Goal: Transaction & Acquisition: Purchase product/service

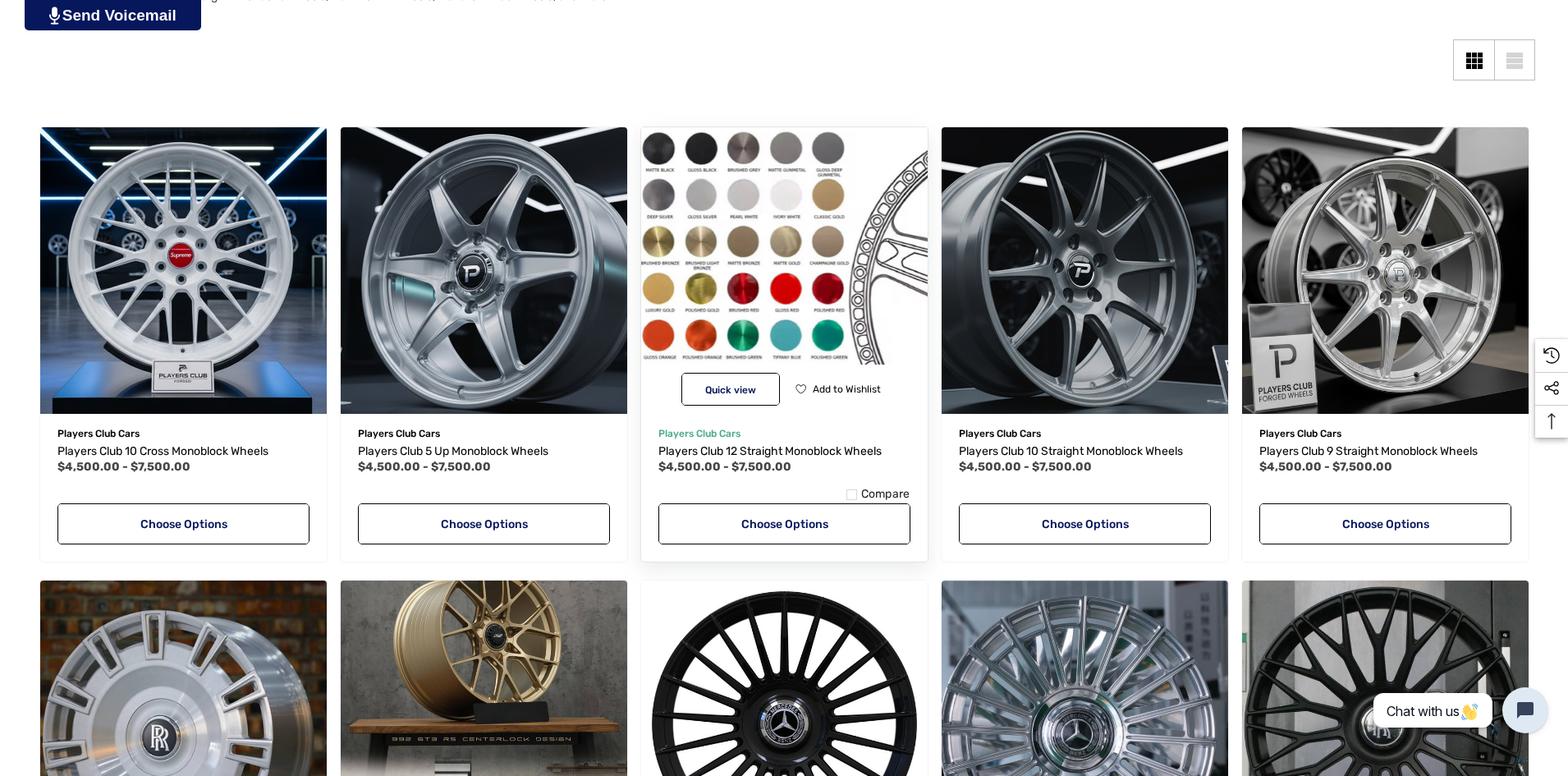
scroll to position [493, 0]
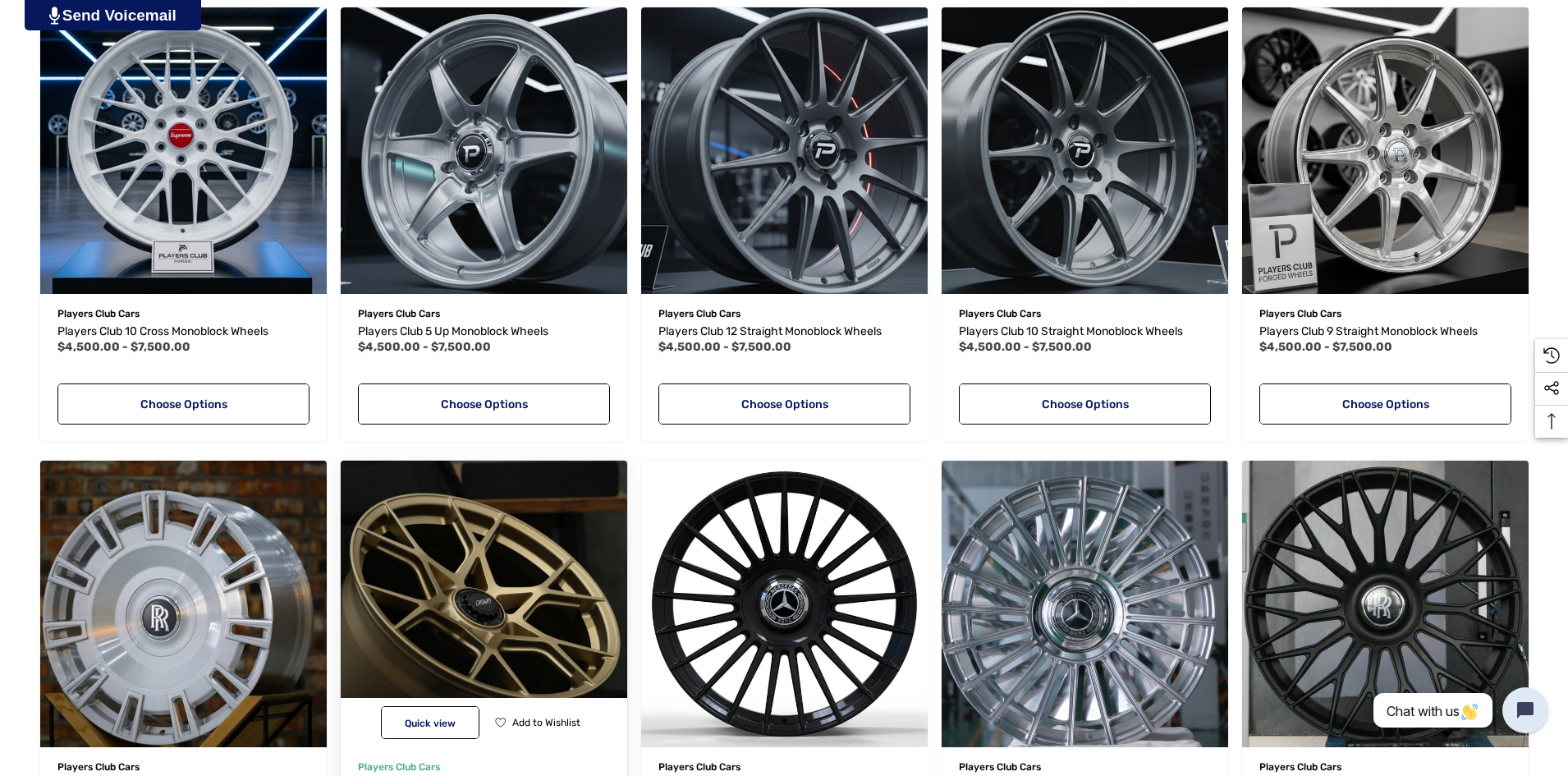
click at [450, 525] on img "Porsche 992 GT3 RS Wheels,Price range from $7,000.00 to $13,000.00\a" at bounding box center [483, 603] width 315 height 315
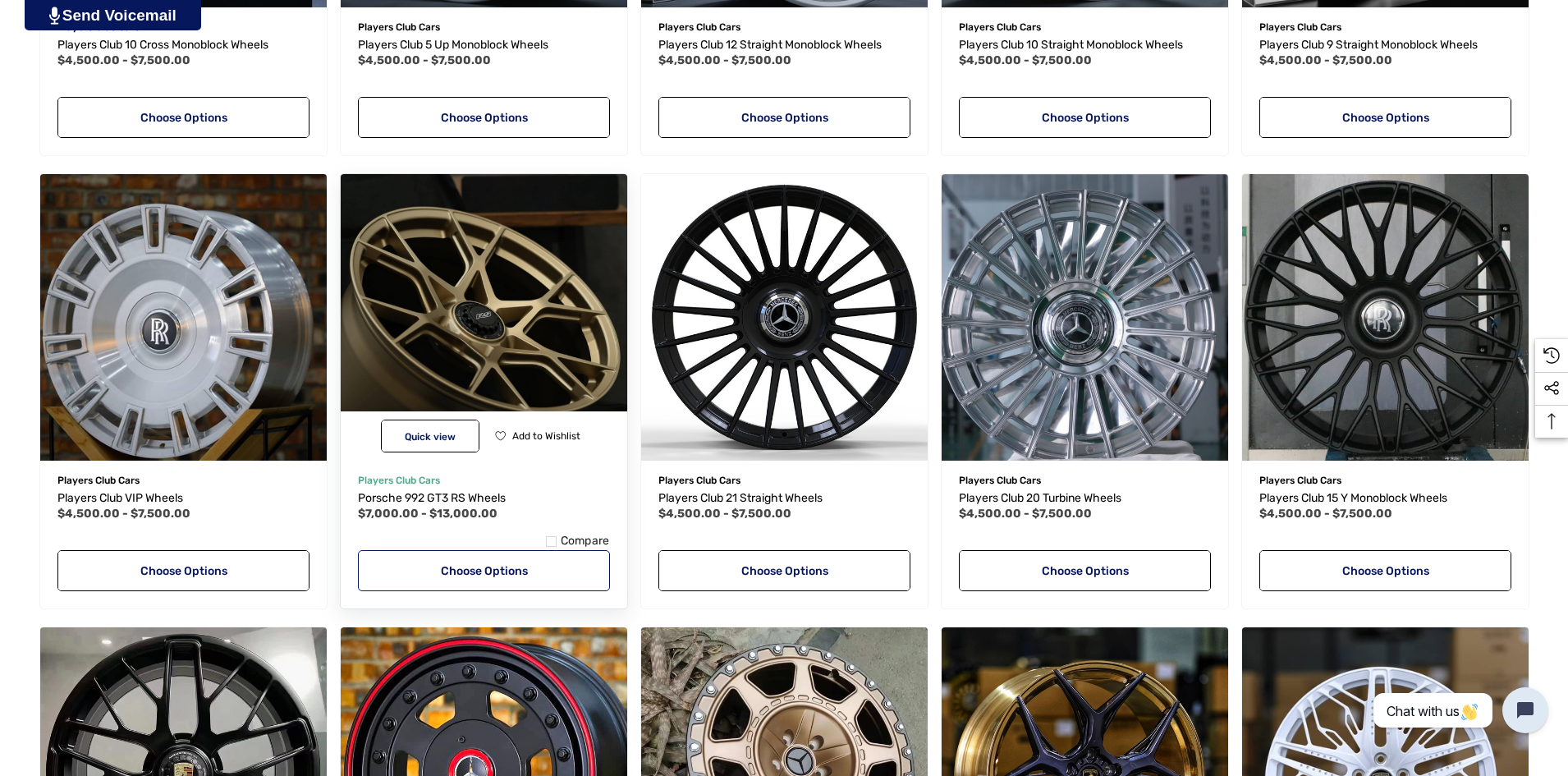
scroll to position [821, 0]
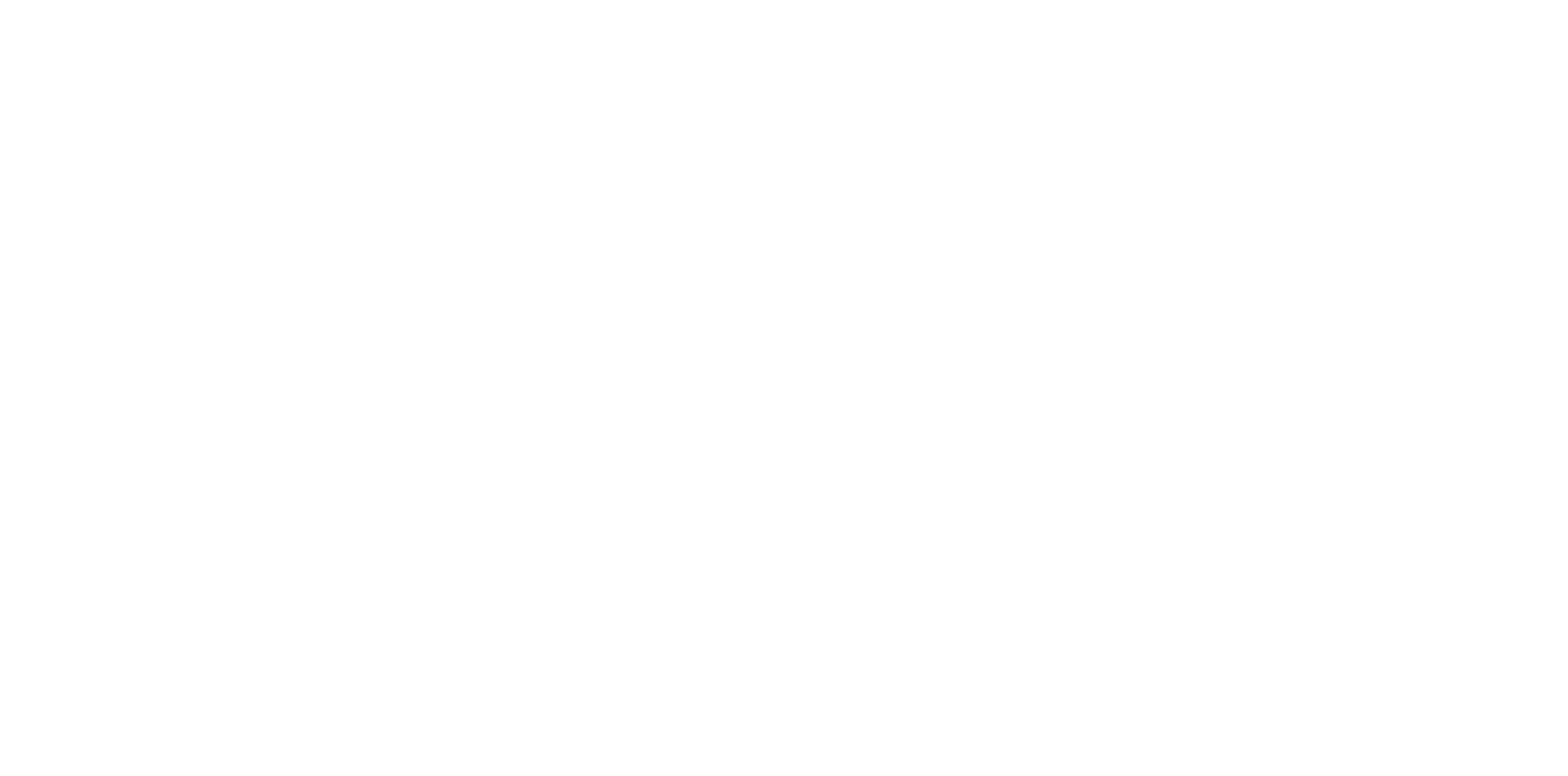
click at [0, 0] on html at bounding box center [0, 0] width 0 height 0
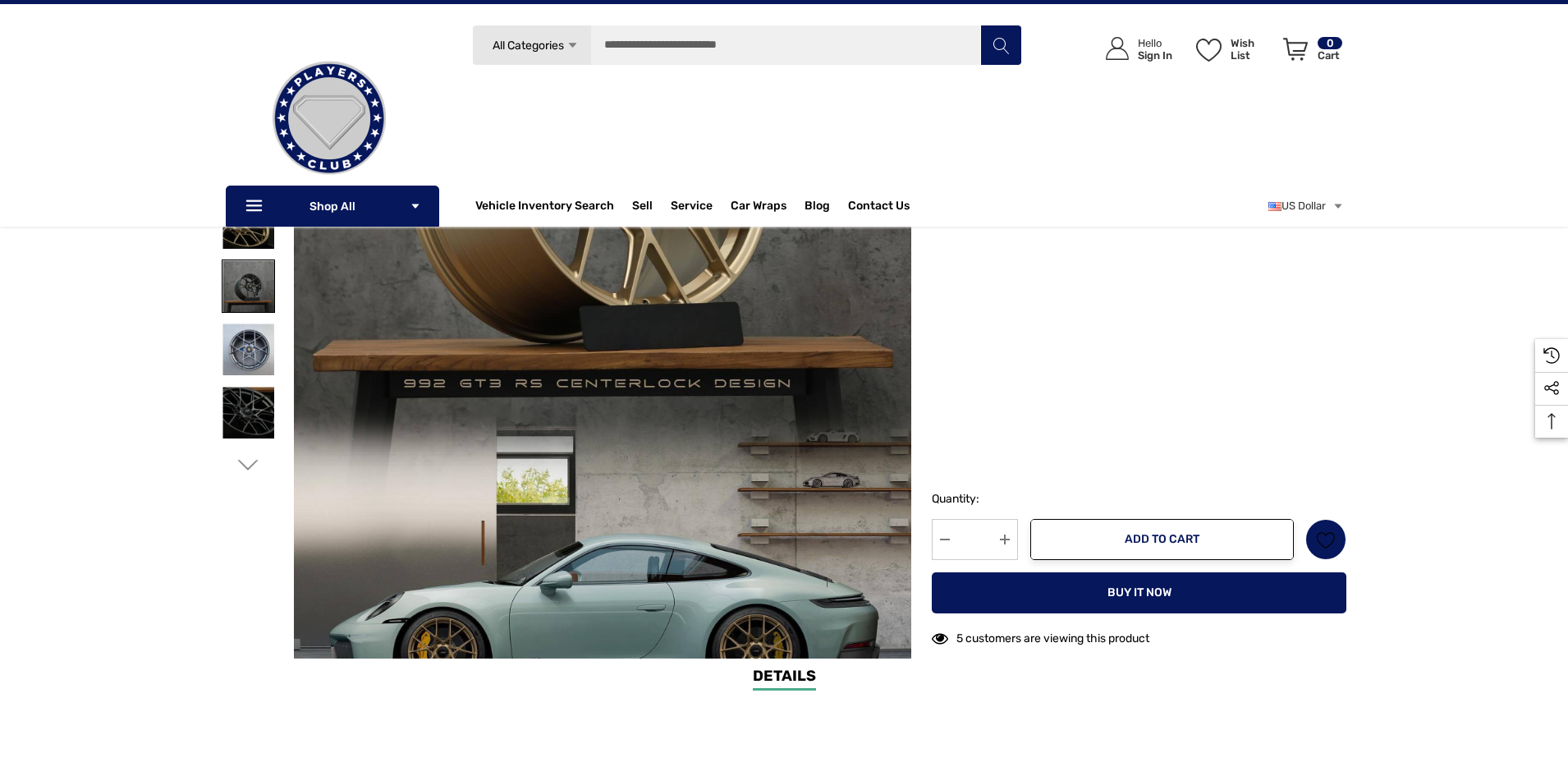
scroll to position [246, 0]
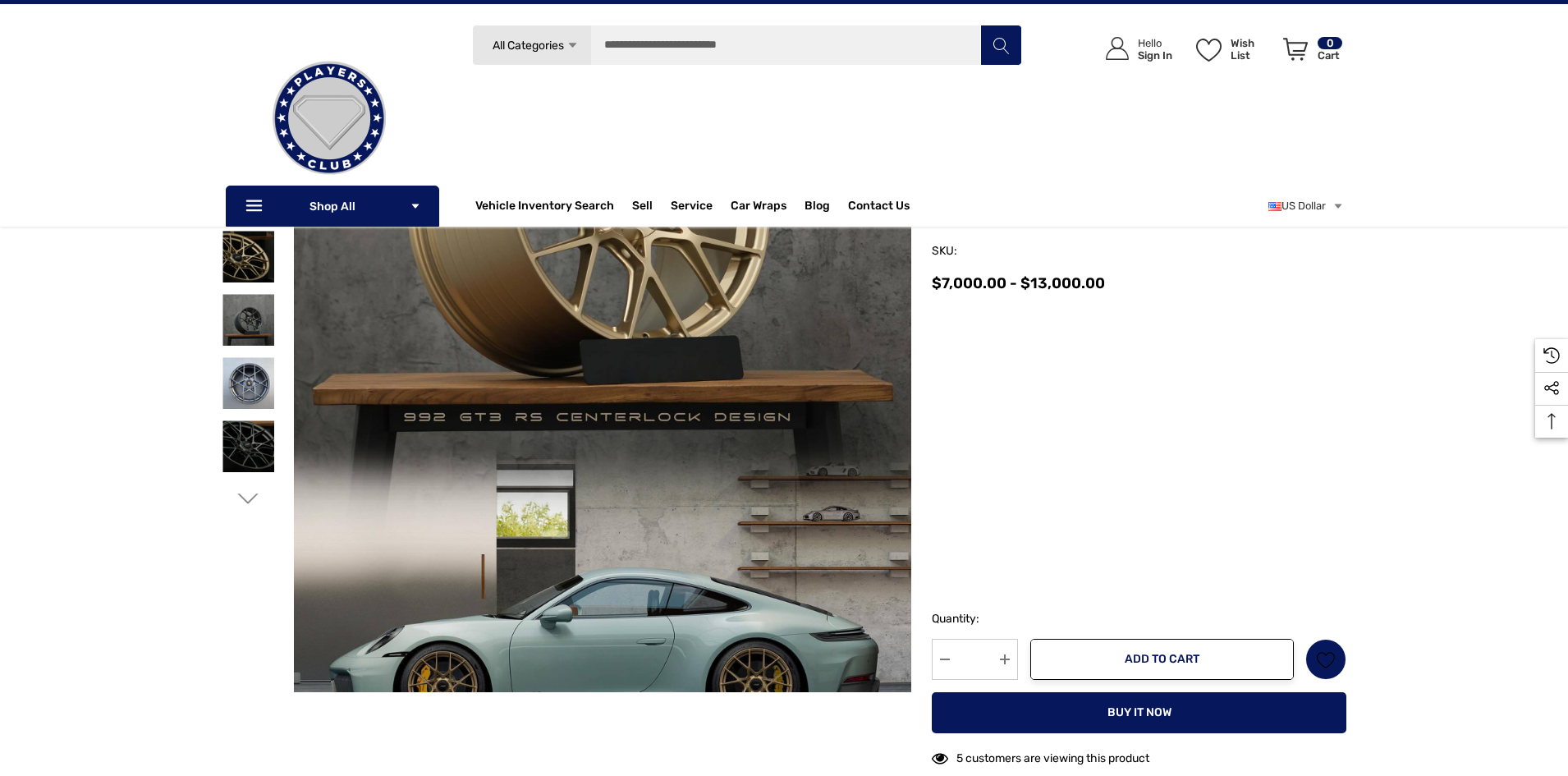
click at [240, 495] on icon "Go to slide 2 of 2" at bounding box center [248, 499] width 21 height 21
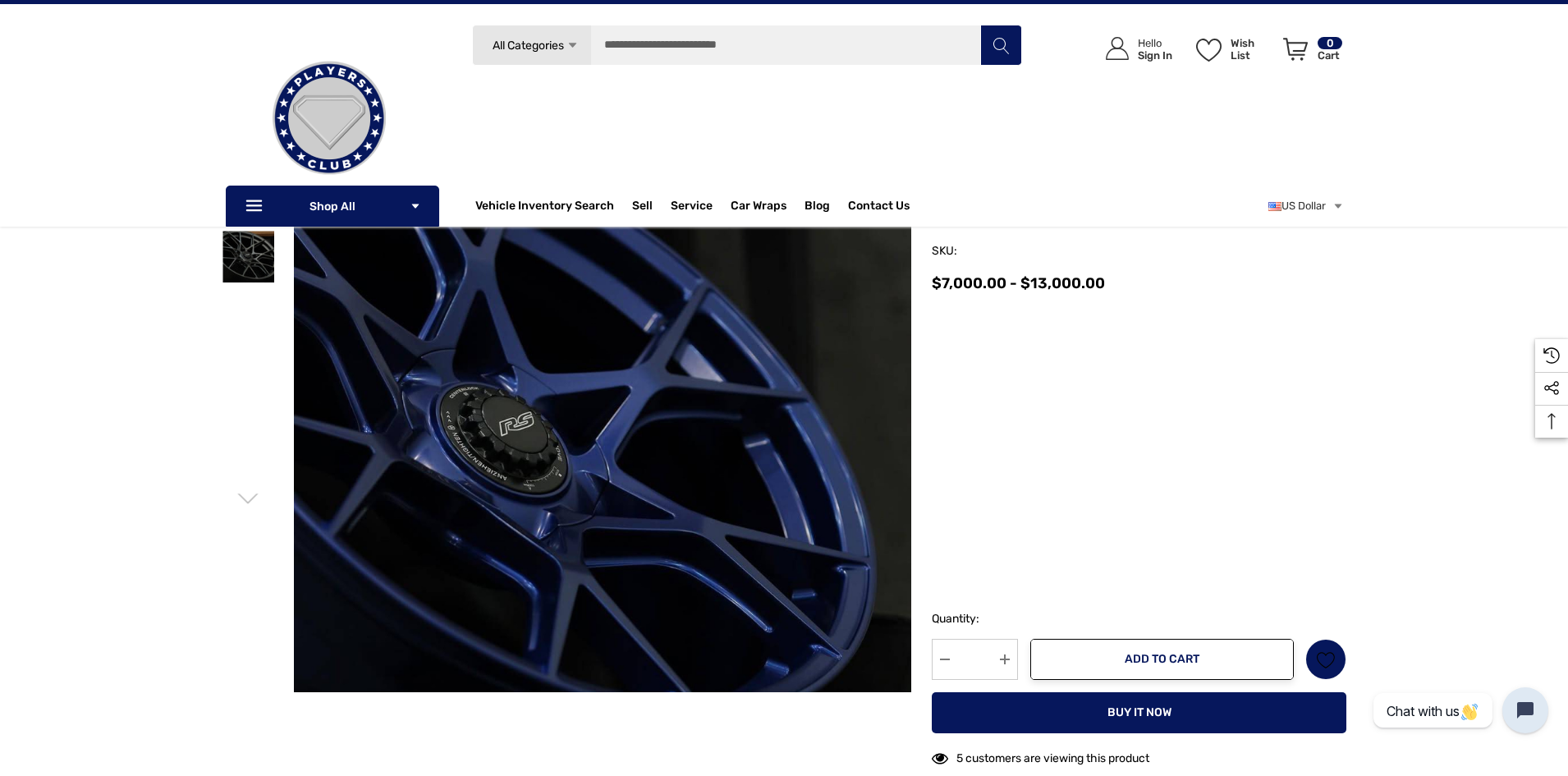
drag, startPoint x: 240, startPoint y: 495, endPoint x: 234, endPoint y: 425, distance: 70.3
click at [240, 494] on icon "Go to slide 1 of 2" at bounding box center [248, 499] width 21 height 21
click at [237, 353] on div at bounding box center [248, 383] width 53 height 63
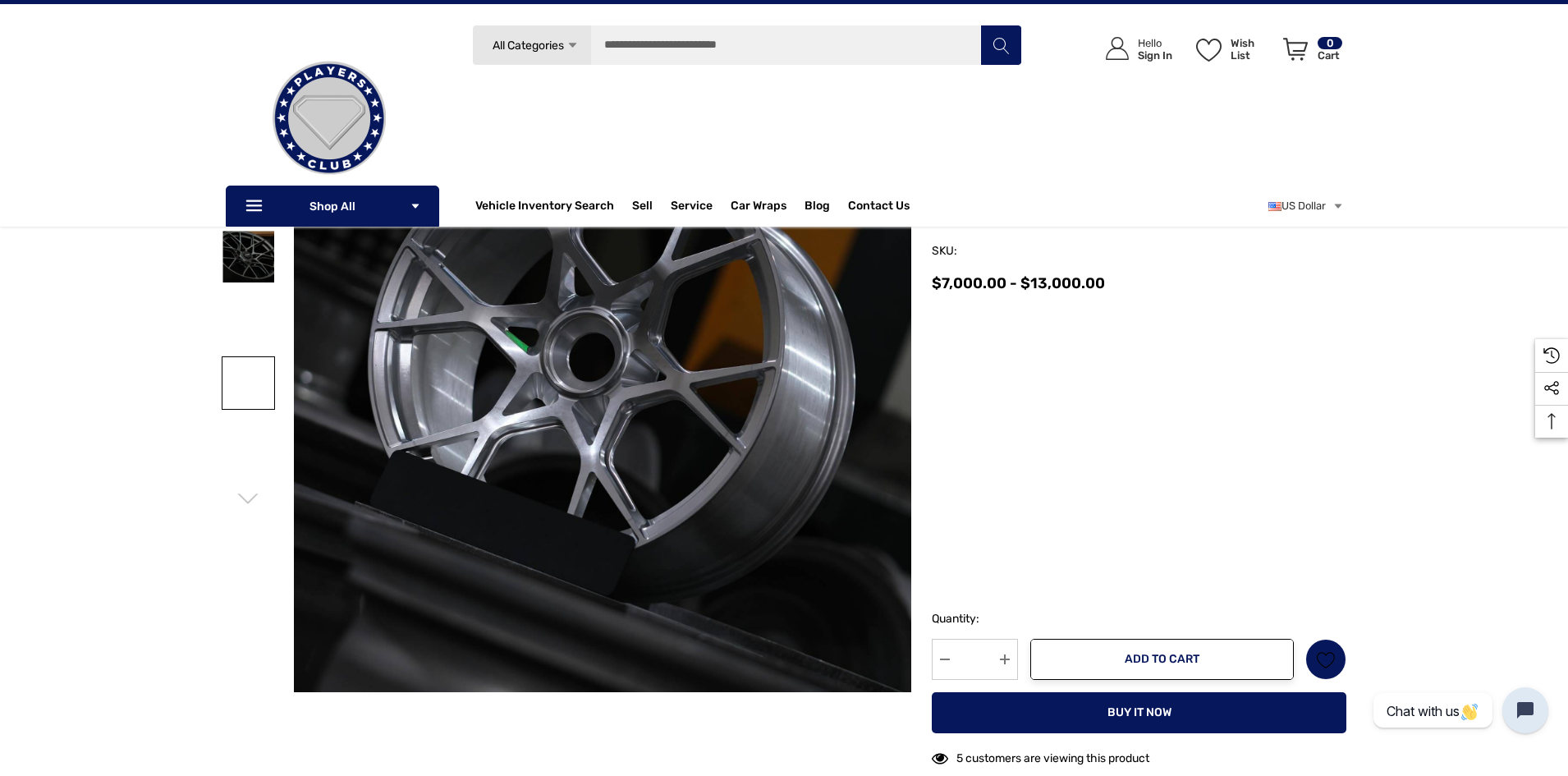
click at [240, 367] on link at bounding box center [248, 383] width 53 height 53
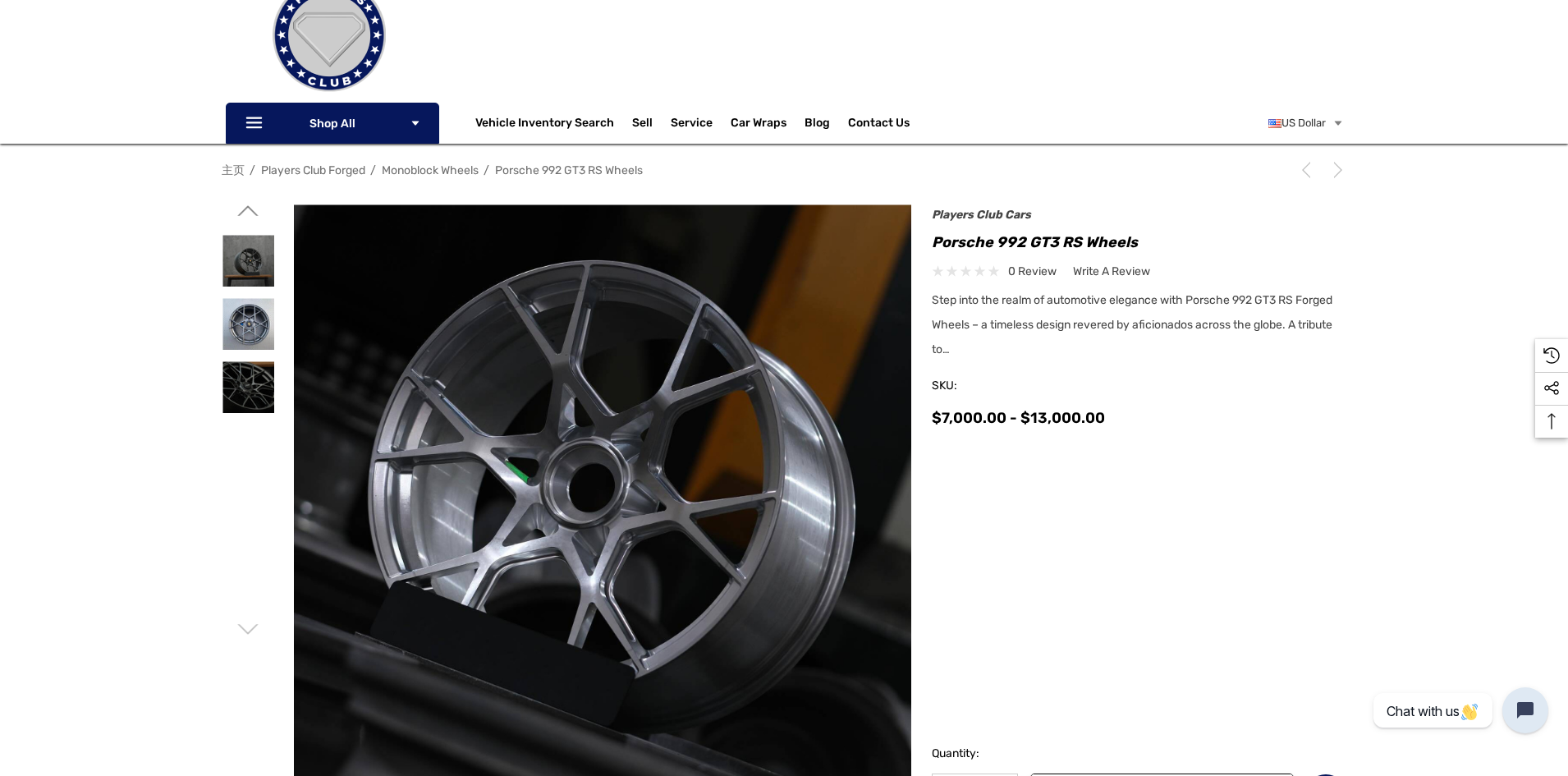
scroll to position [0, 0]
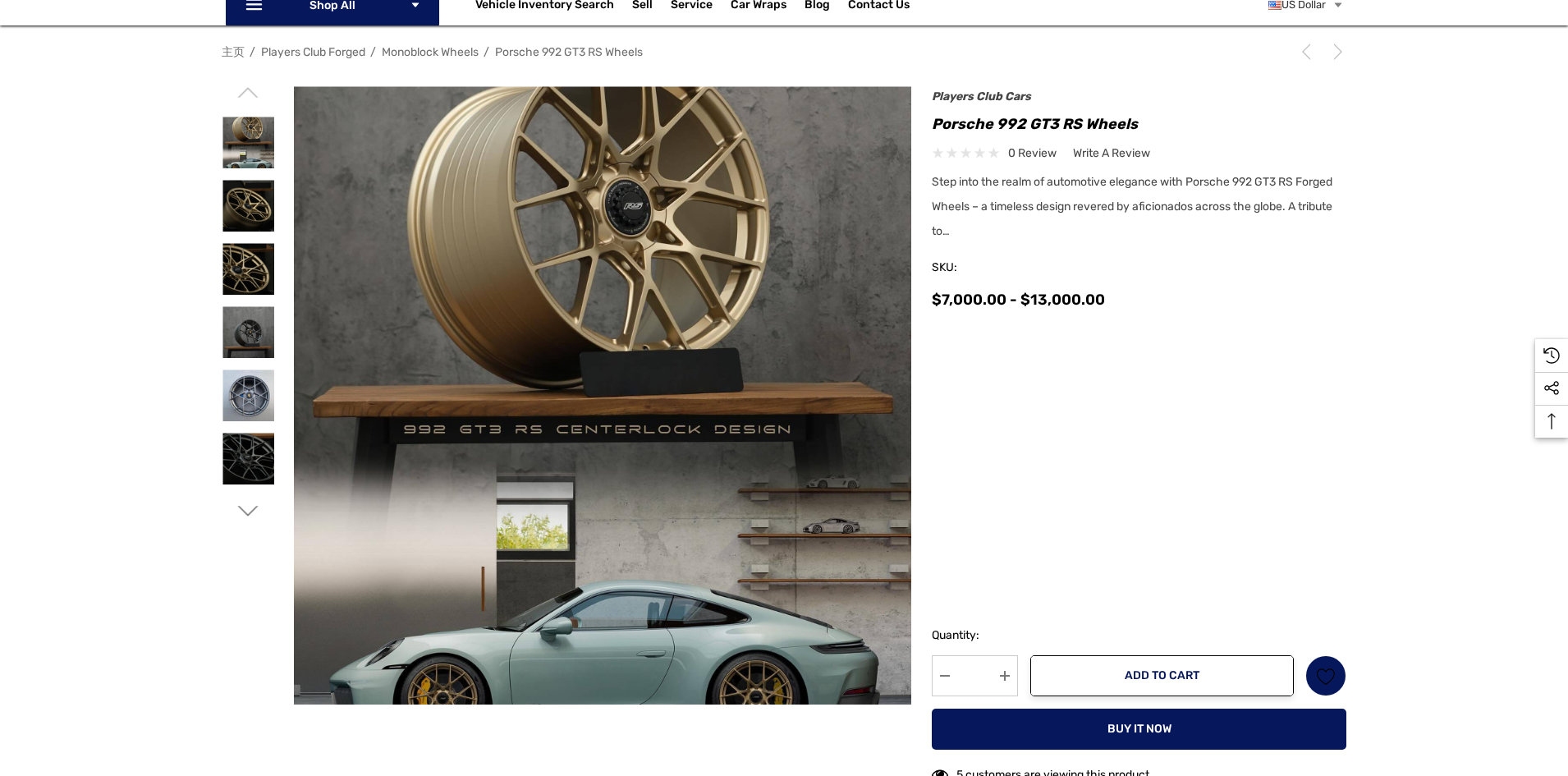
scroll to position [246, 0]
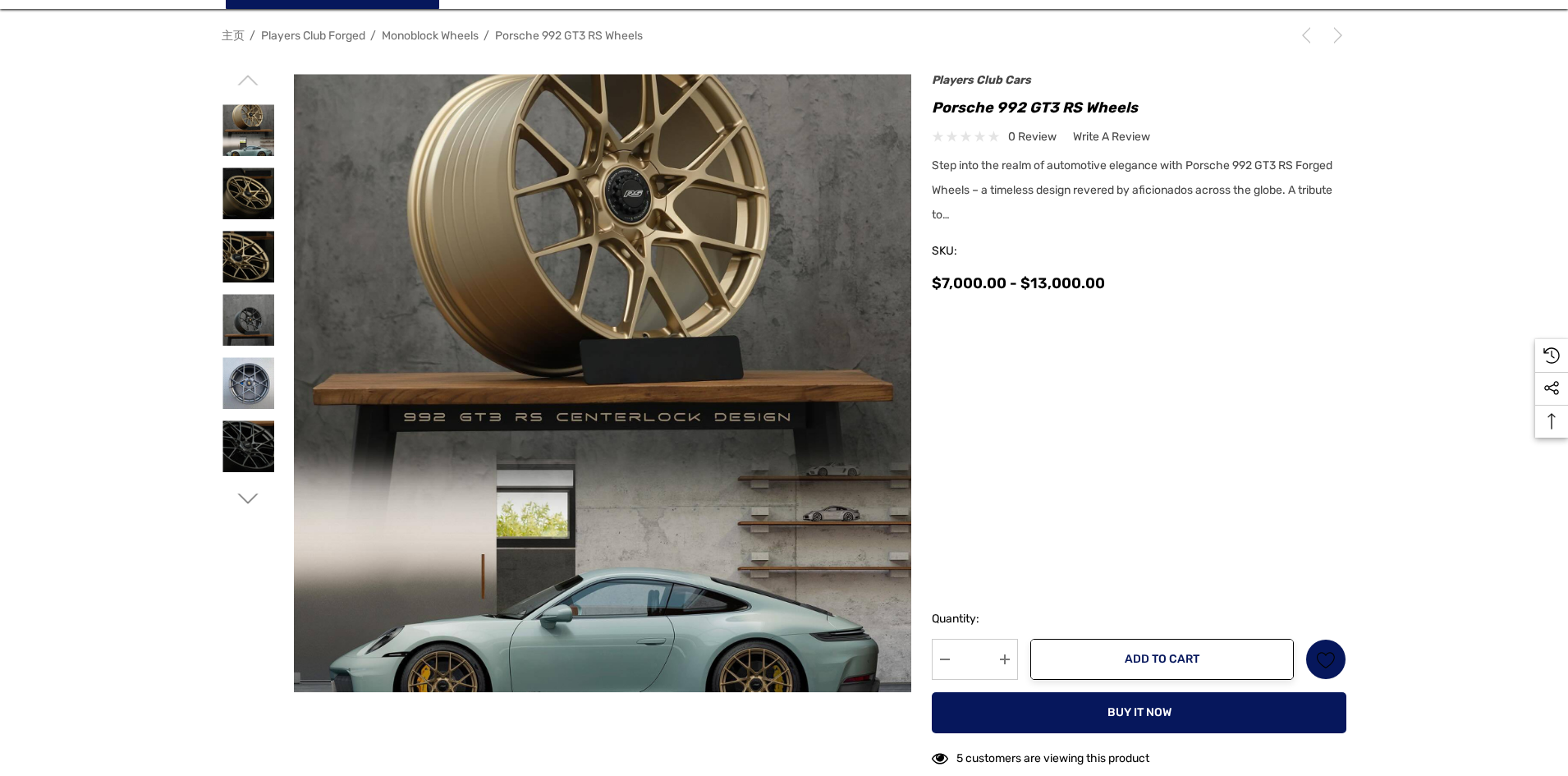
click at [250, 502] on icon "Go to slide 2 of 2" at bounding box center [248, 499] width 21 height 21
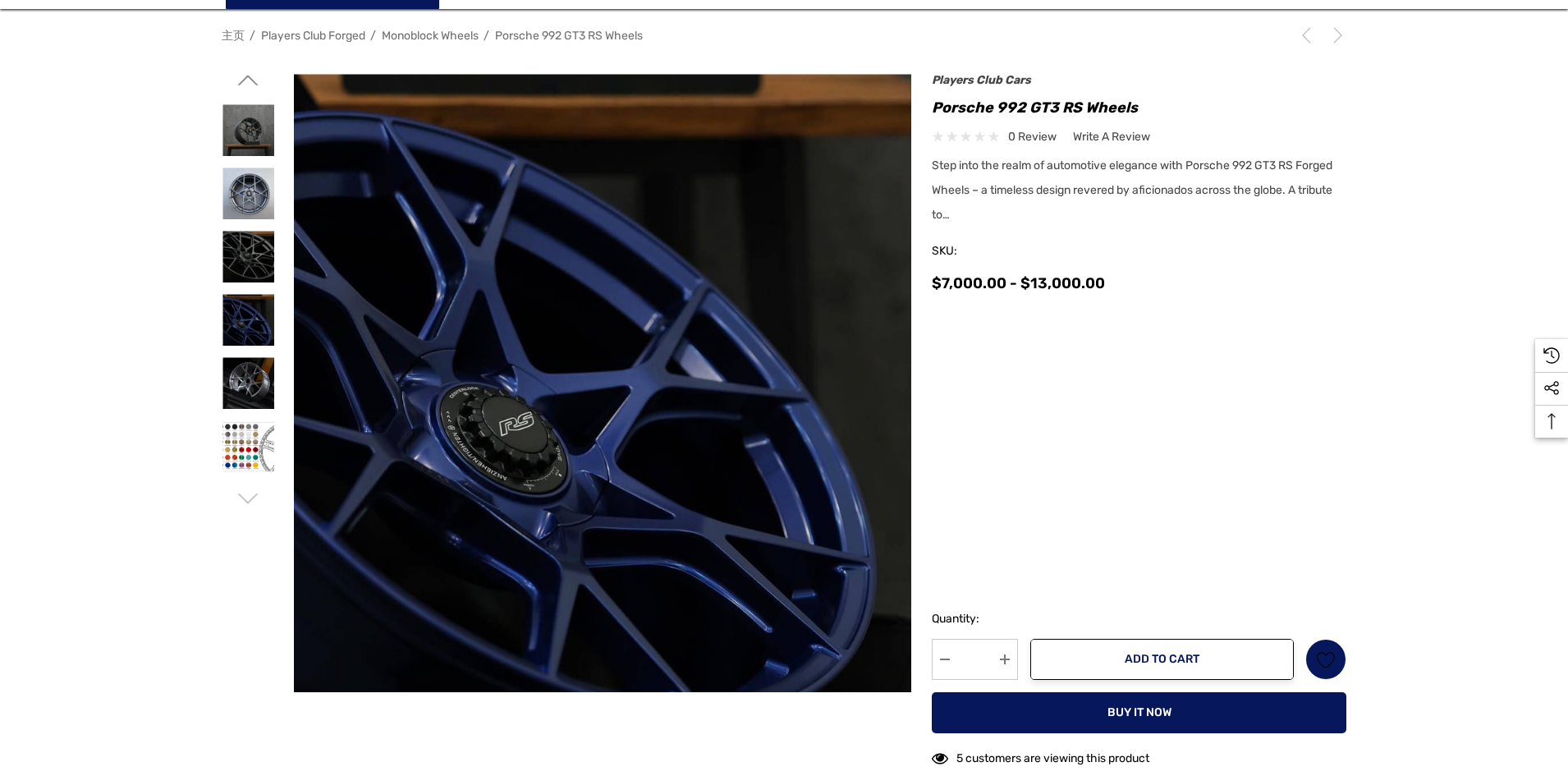
click at [249, 496] on icon "Go to slide 1 of 2" at bounding box center [248, 499] width 21 height 21
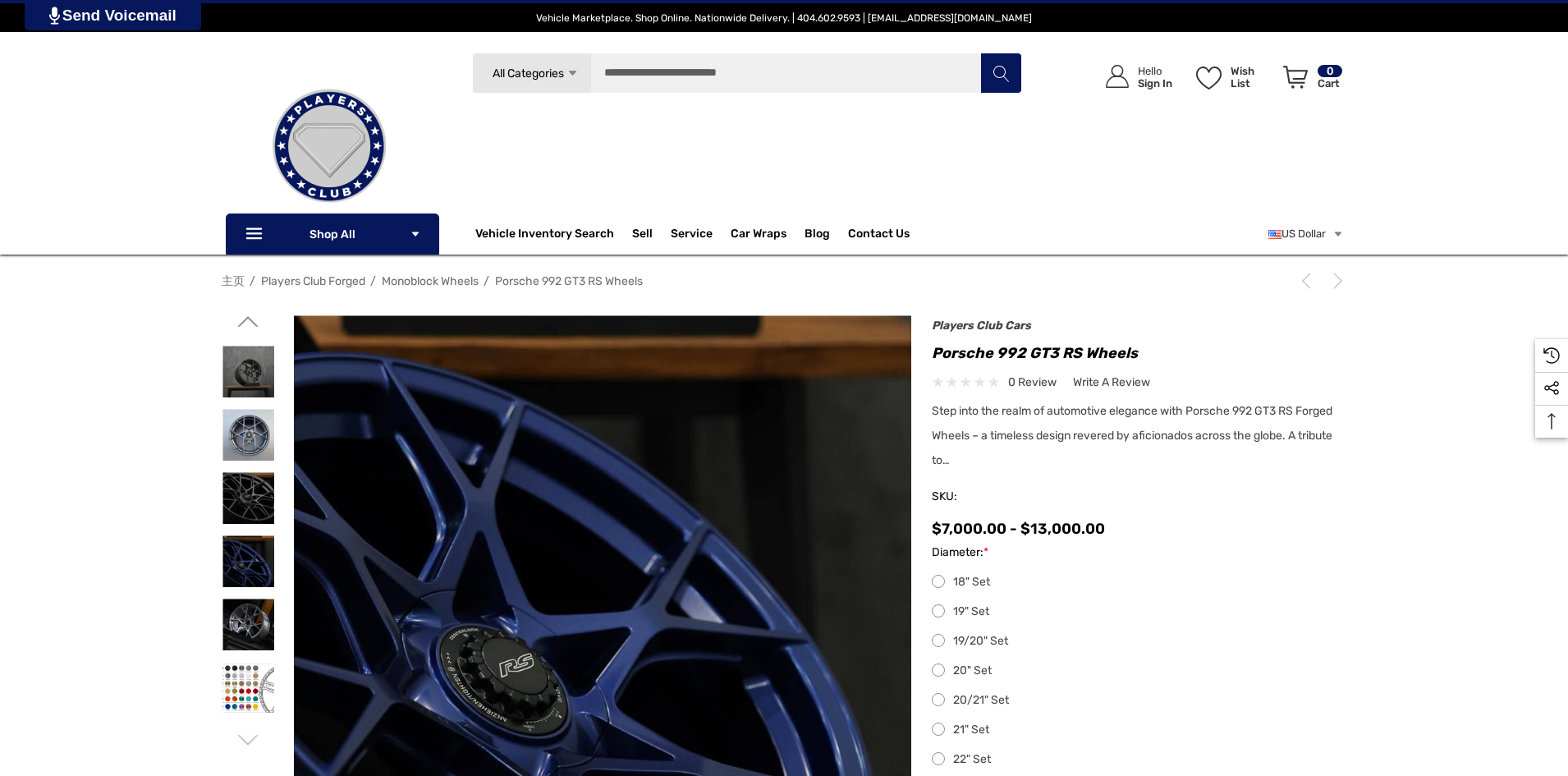
scroll to position [0, 0]
click at [245, 322] on icon "Go to slide 1 of 2" at bounding box center [248, 323] width 21 height 21
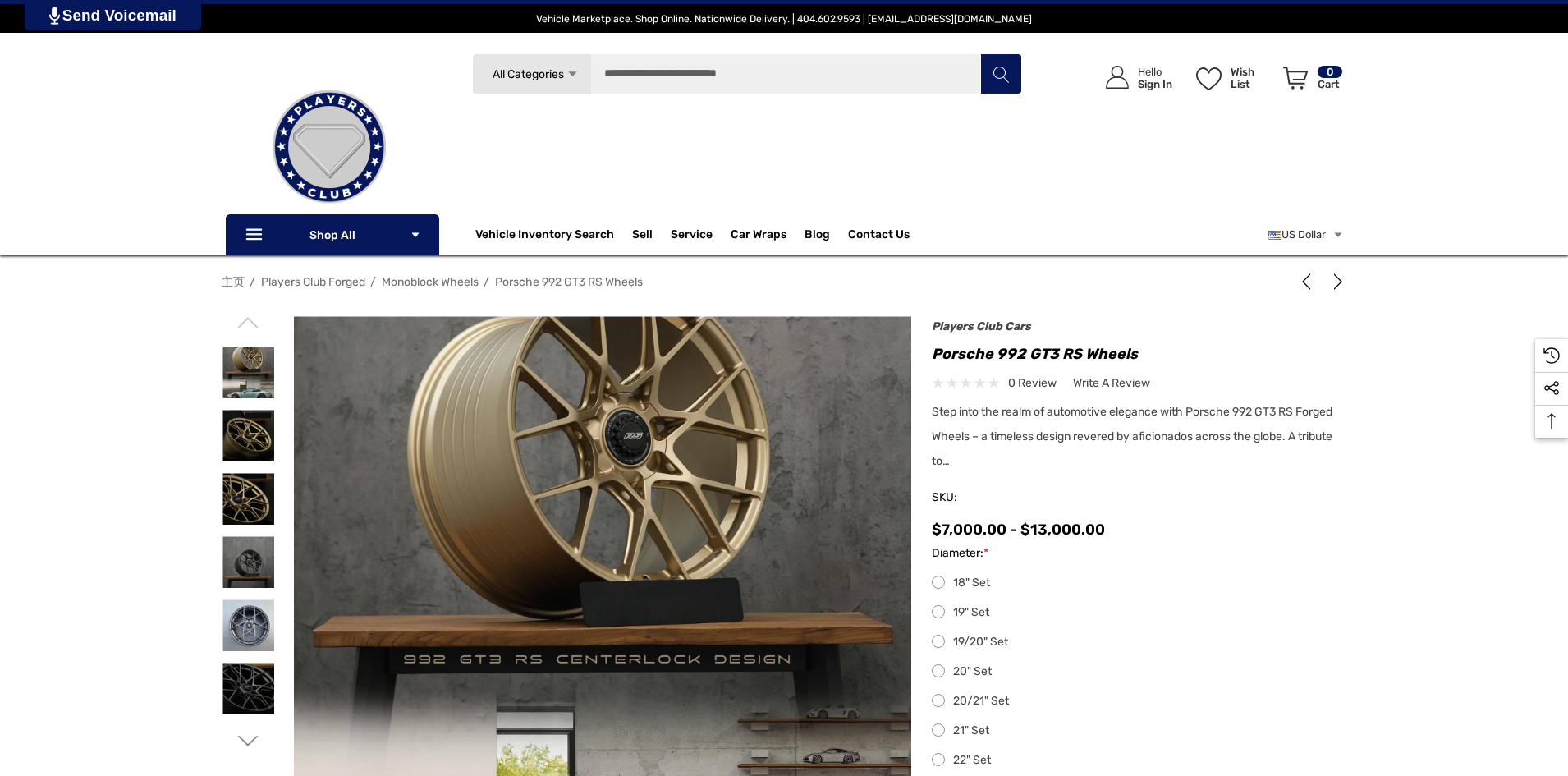
click at [245, 322] on icon "Go to slide 2 of 2" at bounding box center [248, 323] width 21 height 21
click at [243, 368] on img at bounding box center [248, 372] width 52 height 52
click at [238, 466] on div at bounding box center [248, 435] width 53 height 63
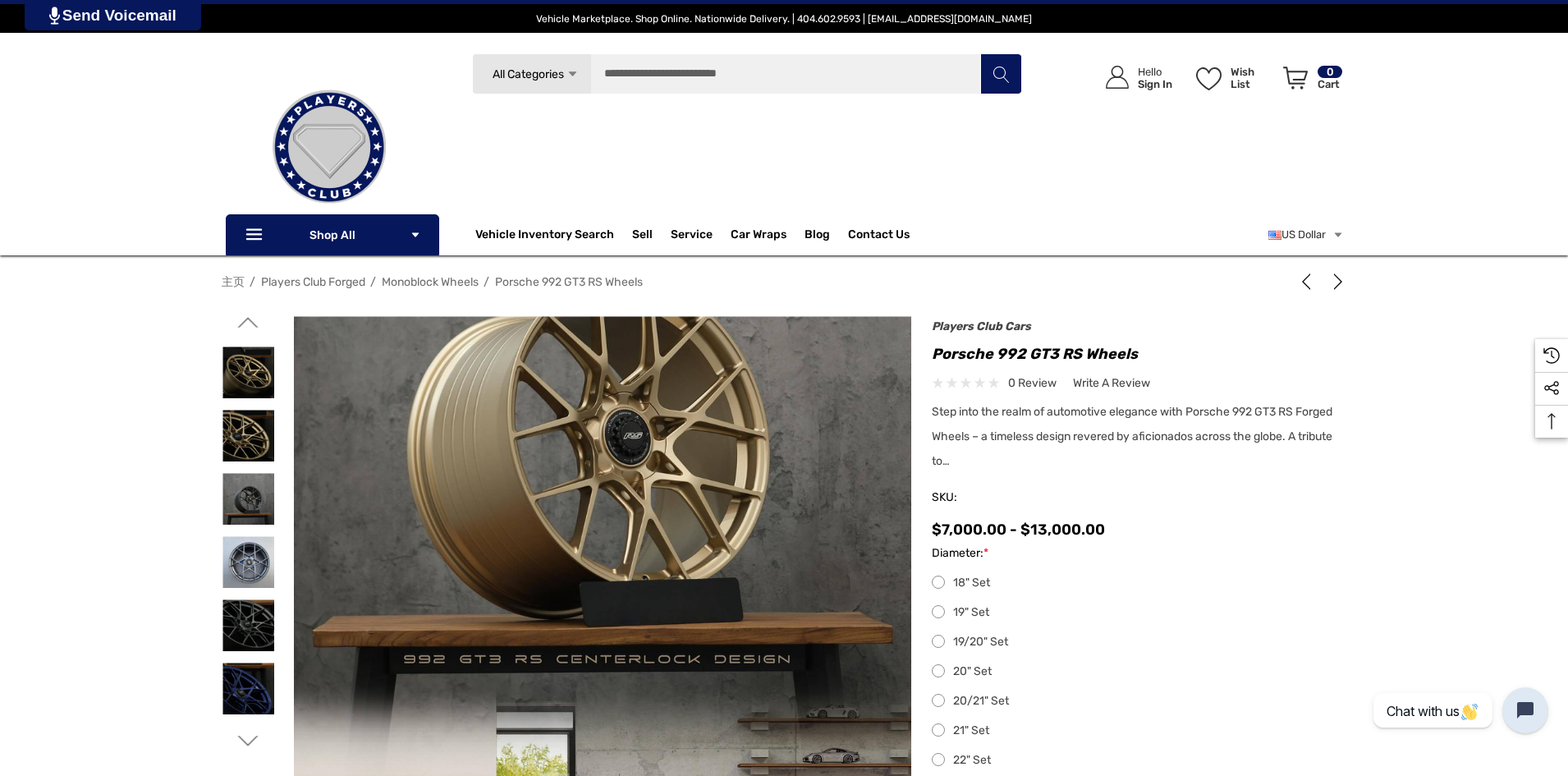
click at [274, 530] on div at bounding box center [248, 498] width 53 height 63
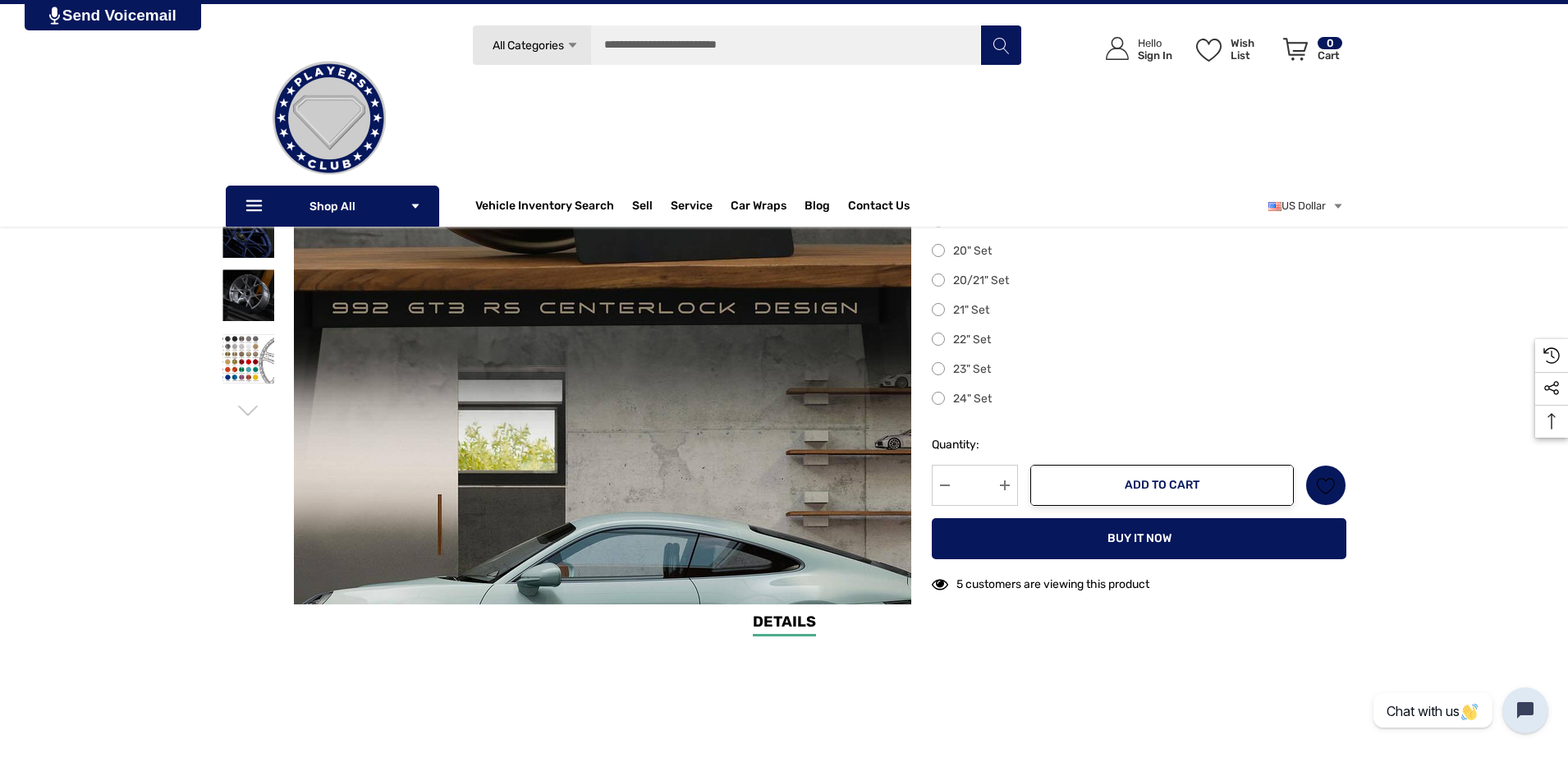
scroll to position [328, 0]
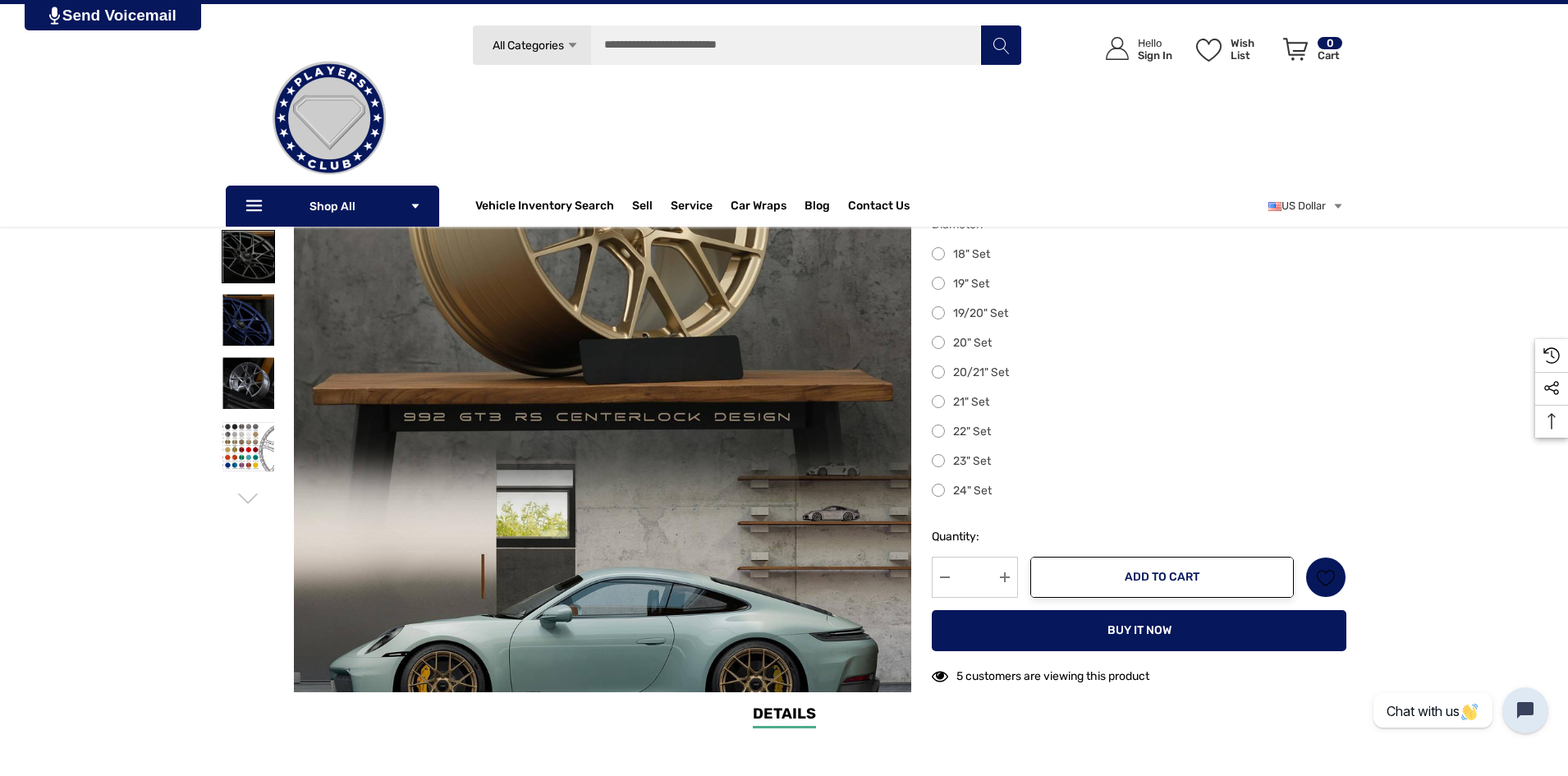
click at [260, 266] on img at bounding box center [248, 257] width 52 height 52
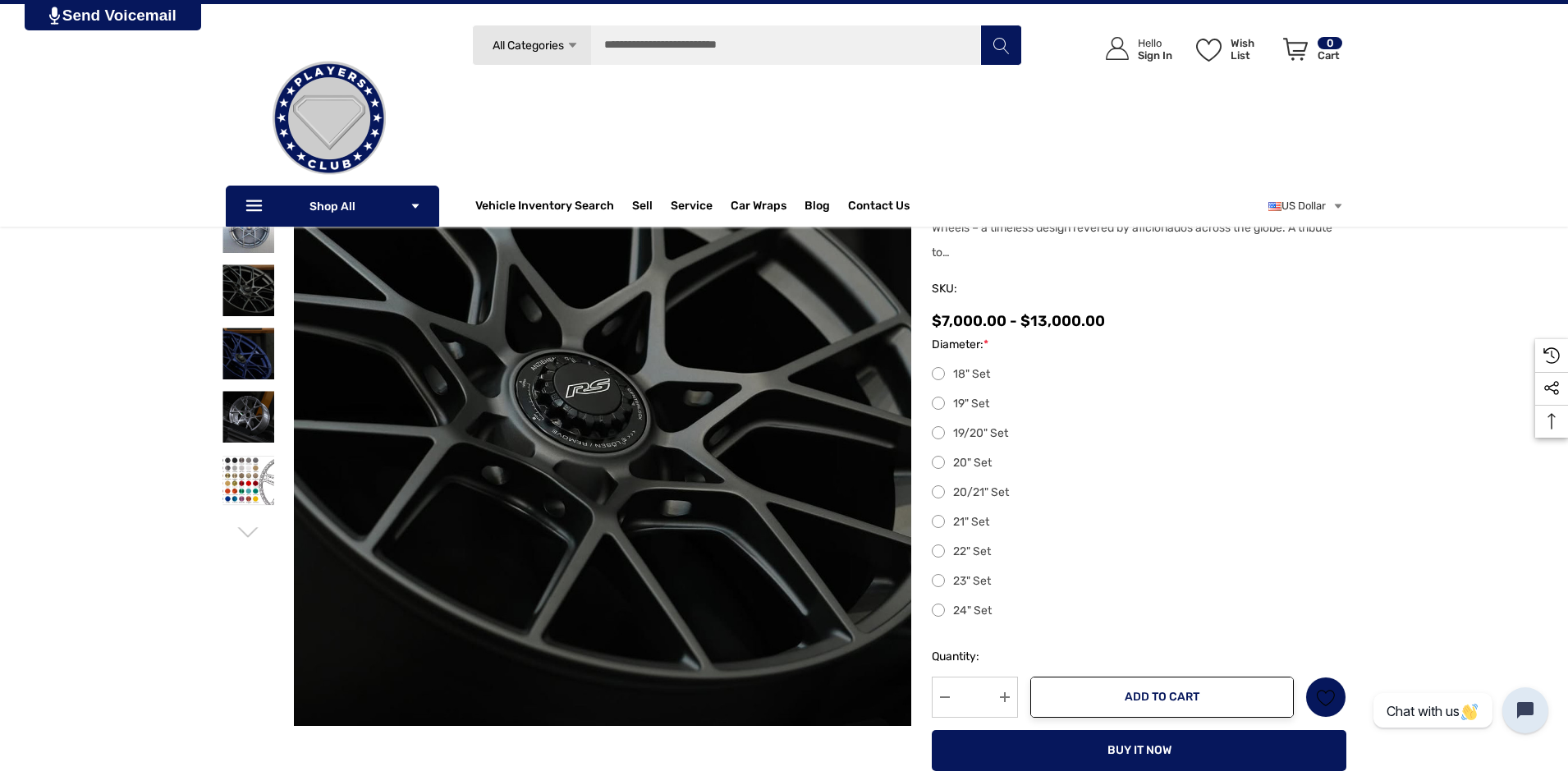
scroll to position [0, 0]
